Goal: Transaction & Acquisition: Purchase product/service

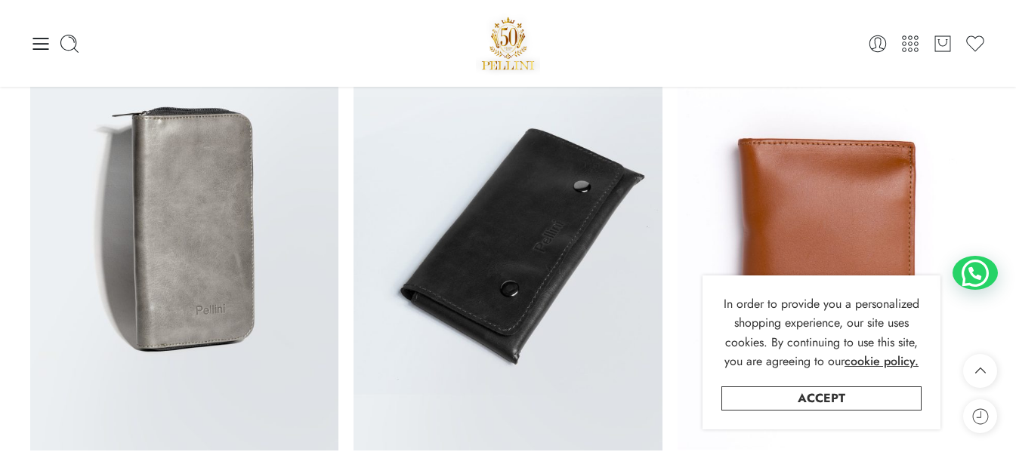
scroll to position [1218, 0]
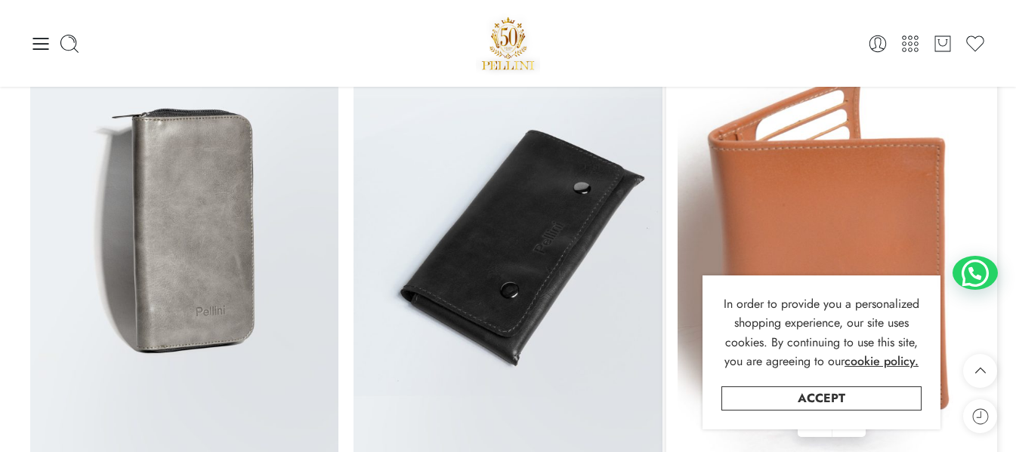
click at [836, 146] on img at bounding box center [832, 247] width 308 height 411
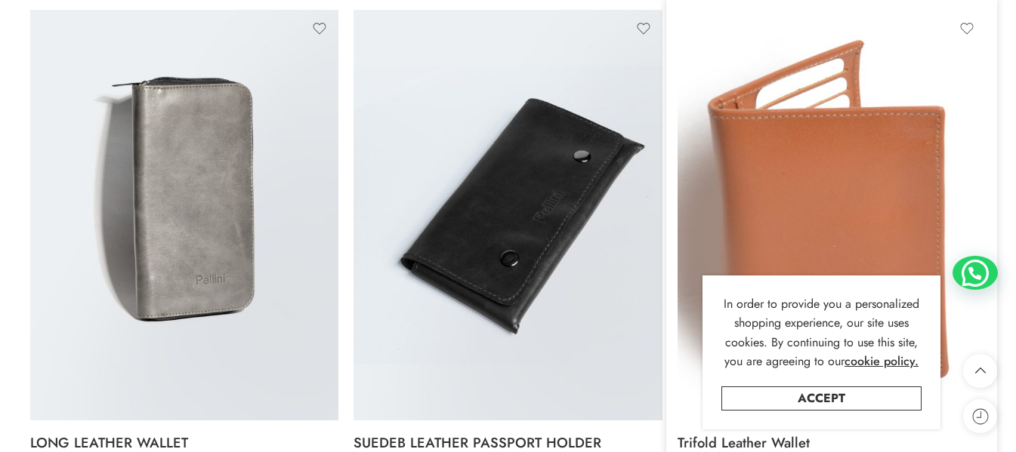
scroll to position [1299, 0]
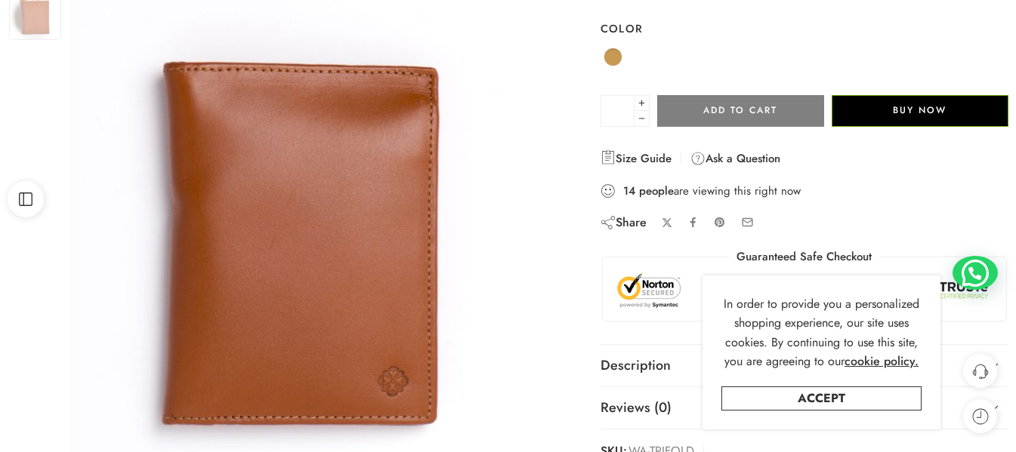
scroll to position [205, 0]
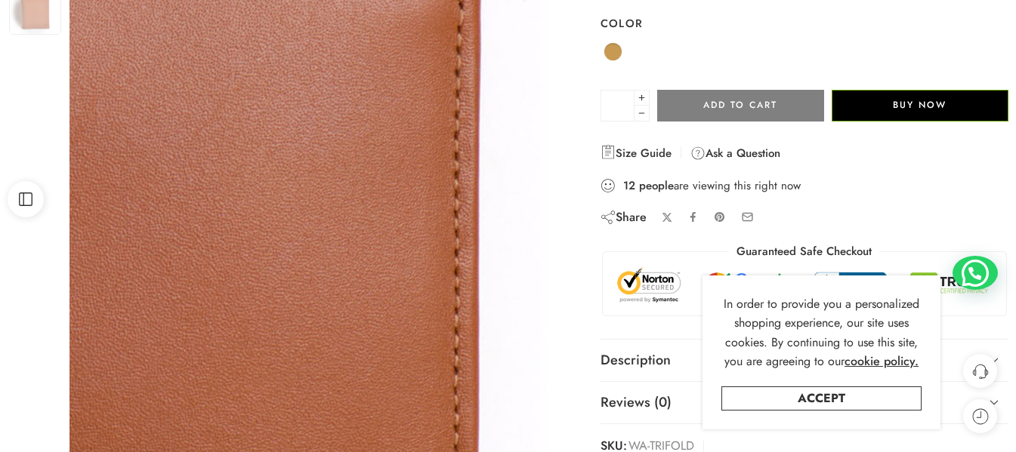
click at [413, 232] on img at bounding box center [131, 207] width 1292 height 1722
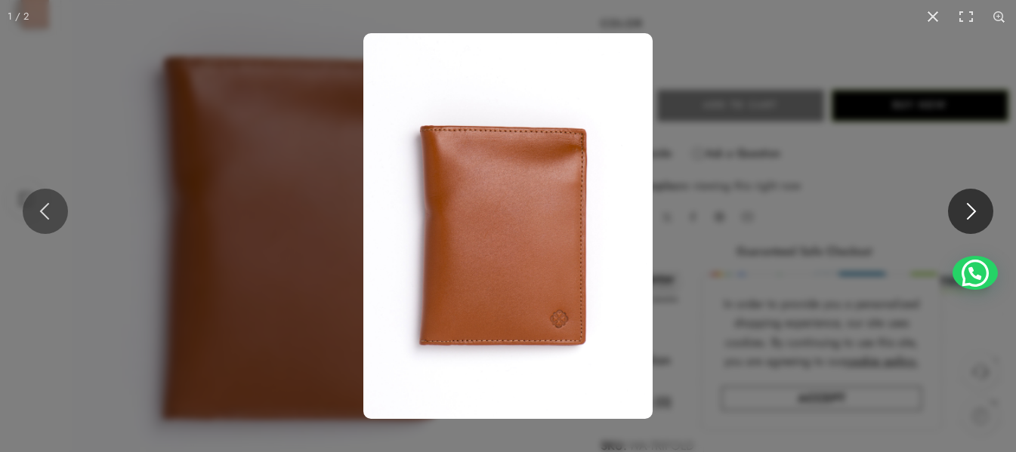
click at [975, 206] on button at bounding box center [970, 211] width 45 height 45
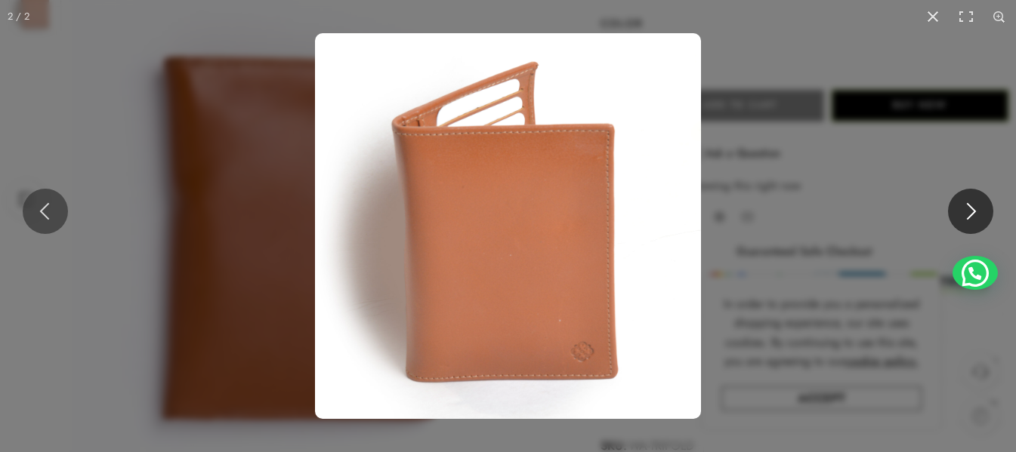
click at [975, 206] on button at bounding box center [970, 211] width 45 height 45
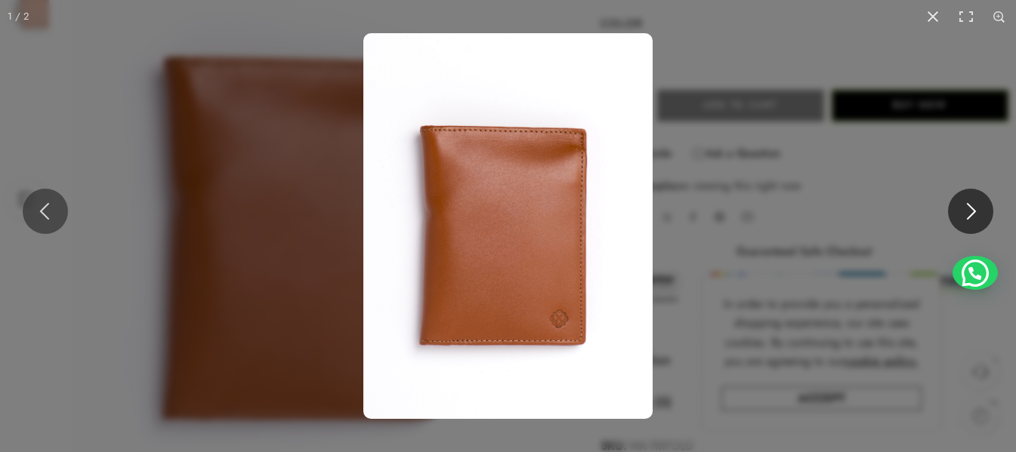
click at [975, 206] on button at bounding box center [970, 211] width 45 height 45
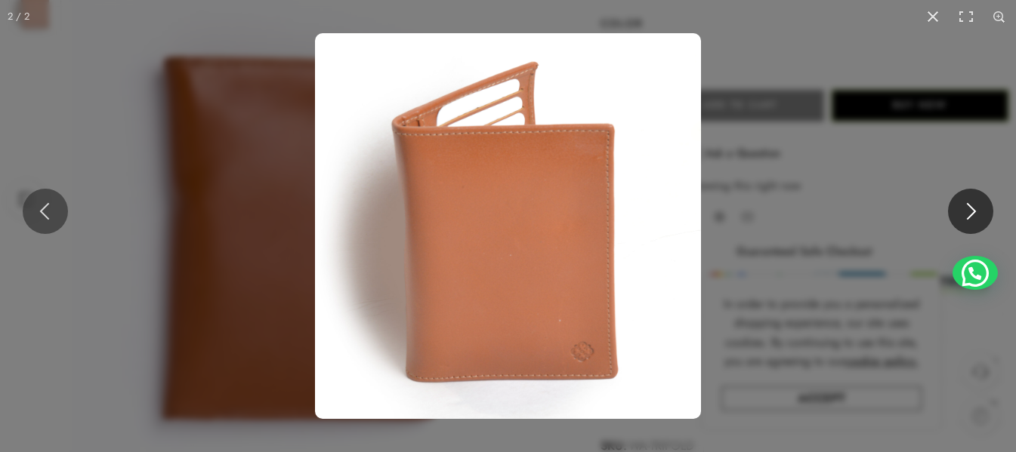
click at [975, 206] on button at bounding box center [970, 211] width 45 height 45
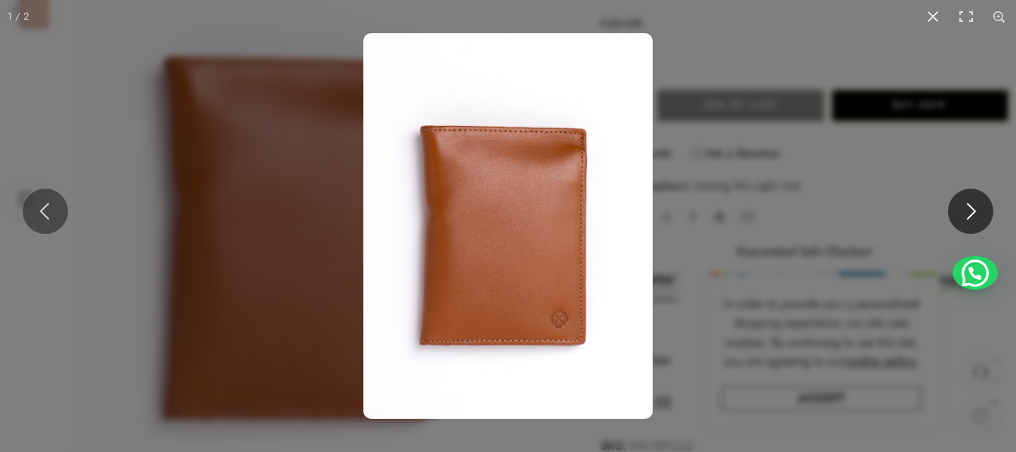
click at [975, 206] on button at bounding box center [970, 211] width 45 height 45
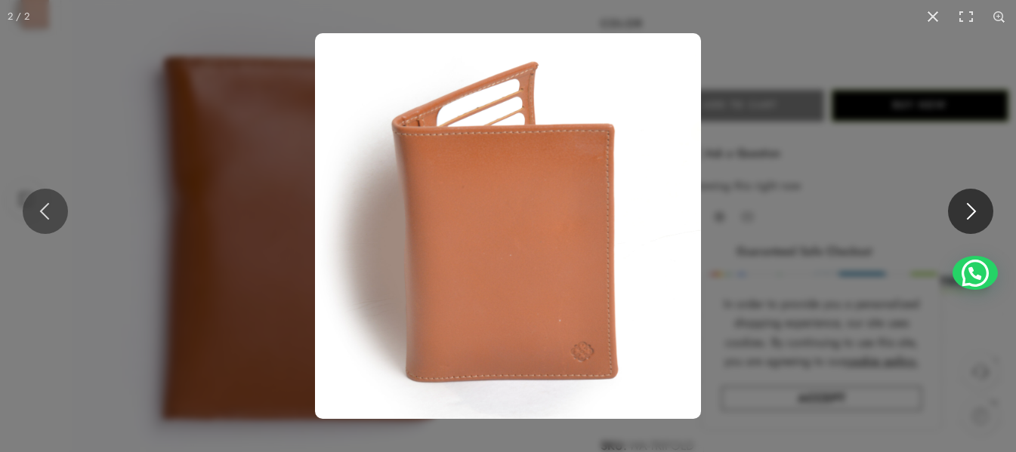
click at [975, 206] on button at bounding box center [970, 211] width 45 height 45
